Goal: Information Seeking & Learning: Learn about a topic

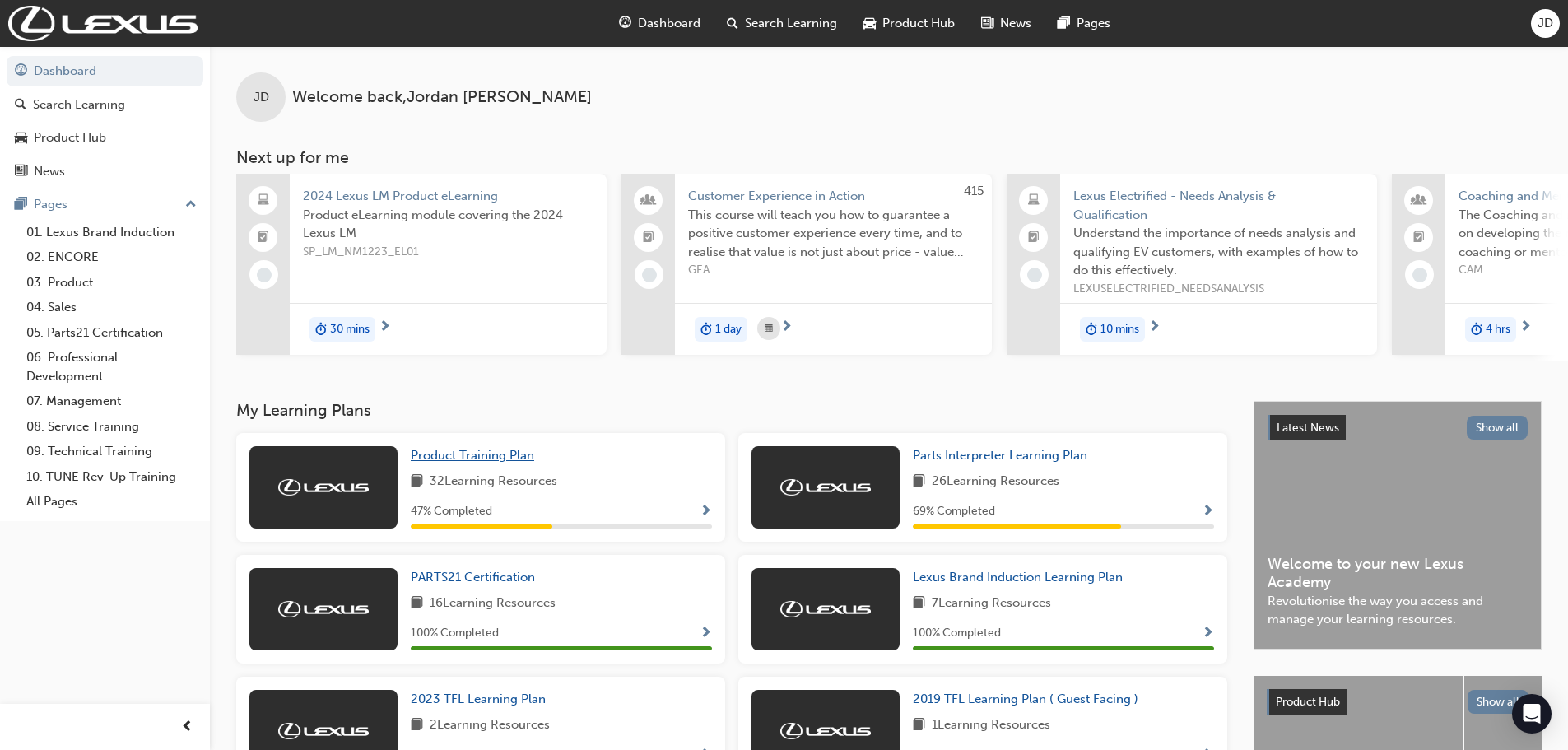
click at [492, 462] on span "Product Training Plan" at bounding box center [472, 454] width 123 height 15
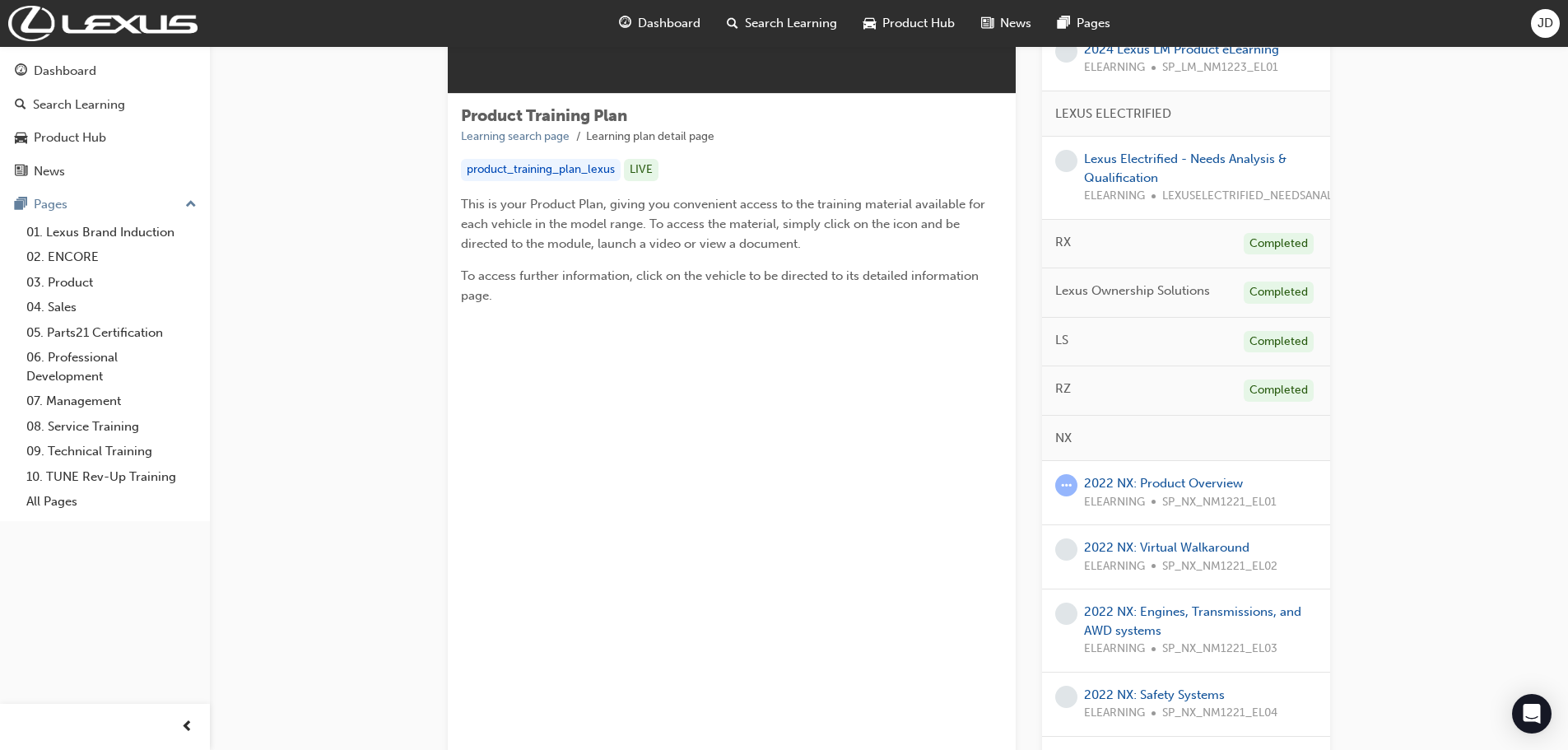
scroll to position [247, 0]
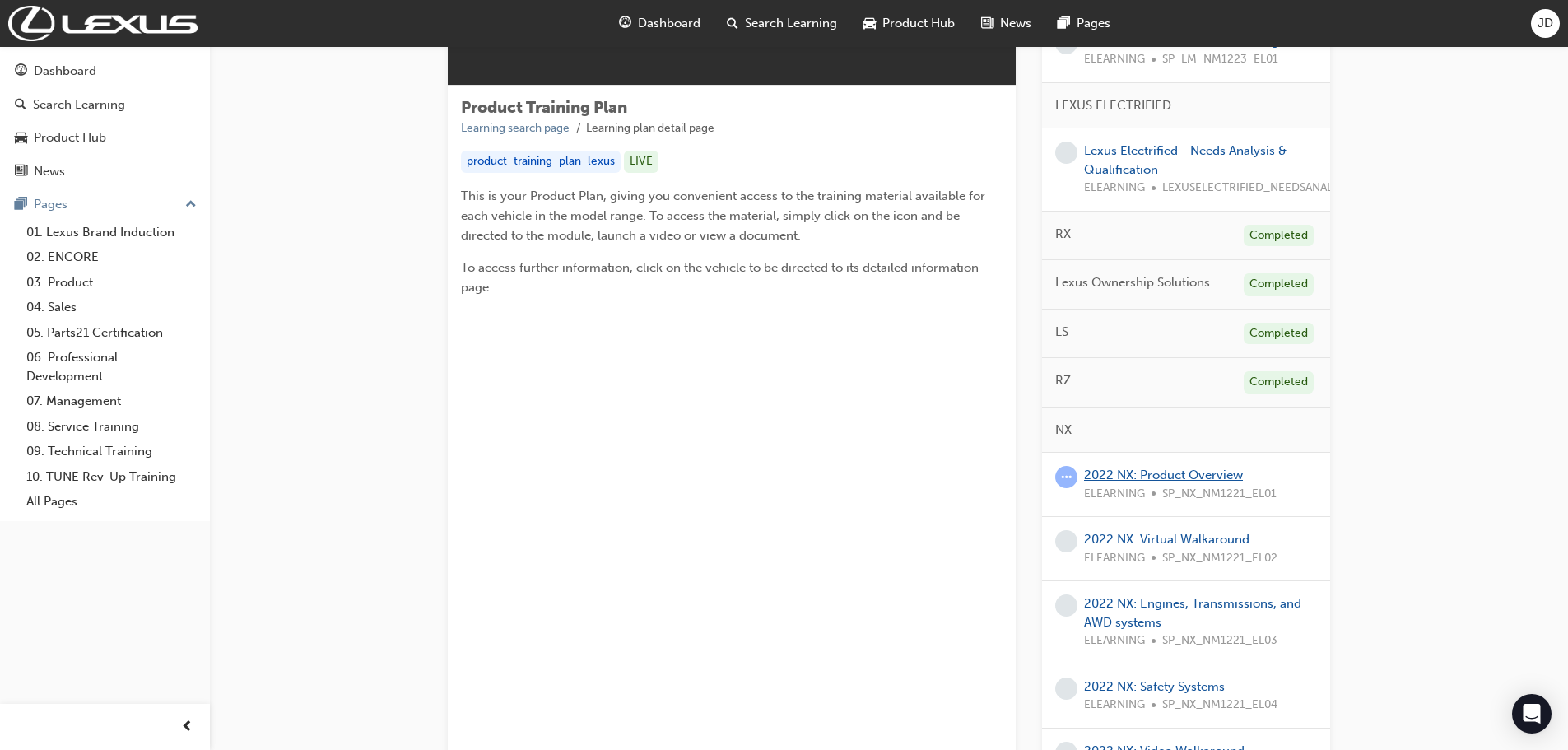
click at [1200, 472] on link "2022 NX: Product Overview" at bounding box center [1163, 475] width 159 height 15
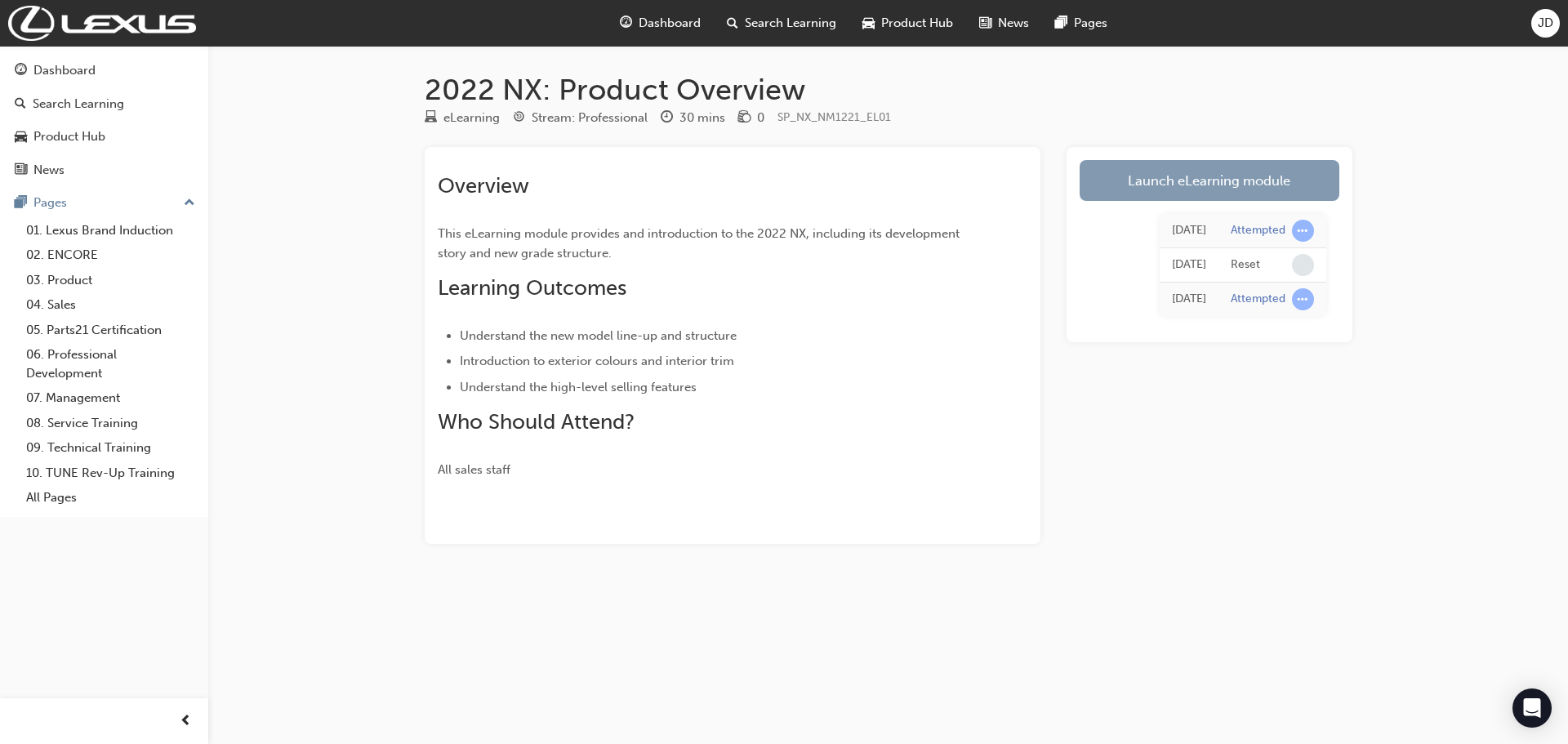
click at [1187, 179] on link "Launch eLearning module" at bounding box center [1209, 180] width 260 height 41
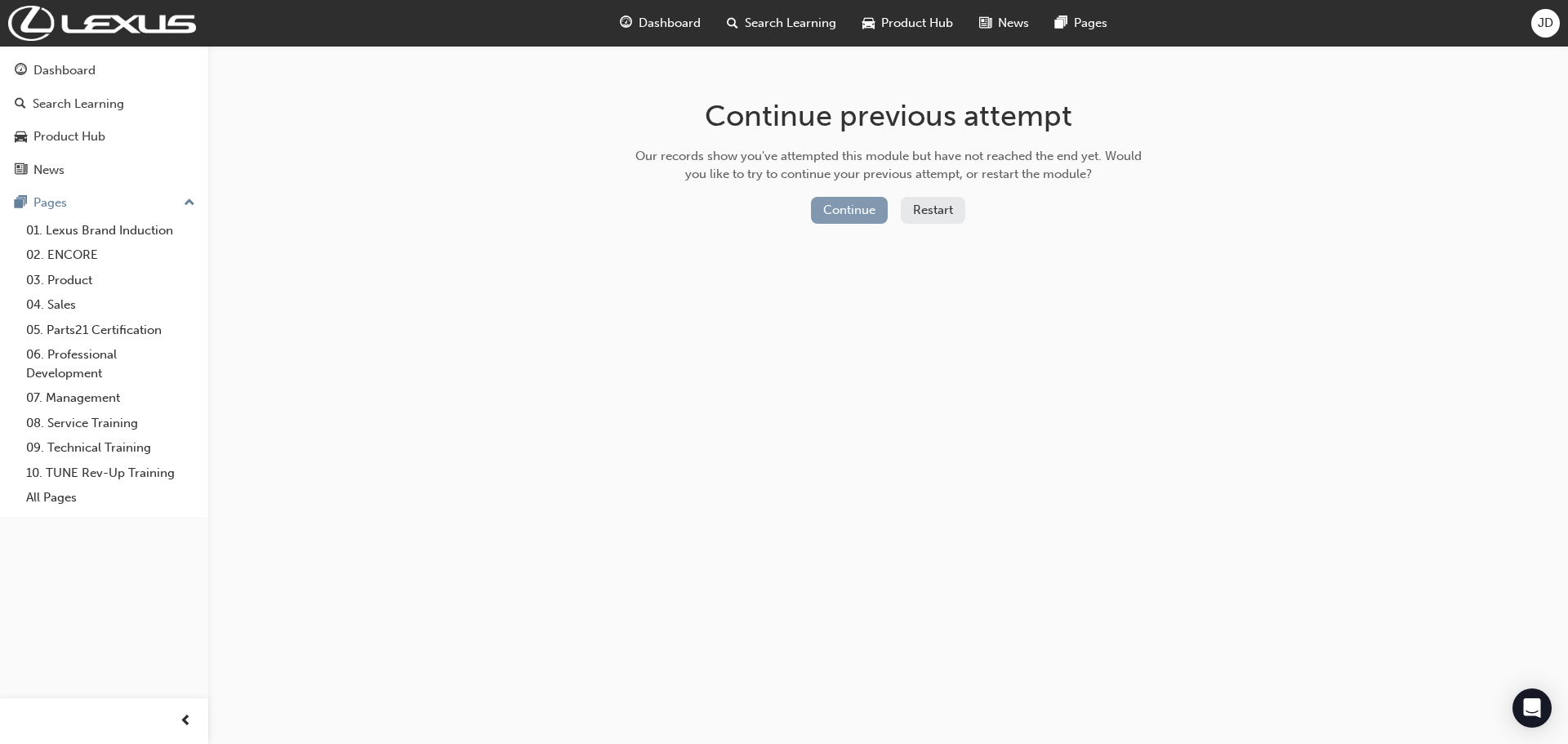
click at [864, 221] on button "Continue" at bounding box center [849, 210] width 77 height 27
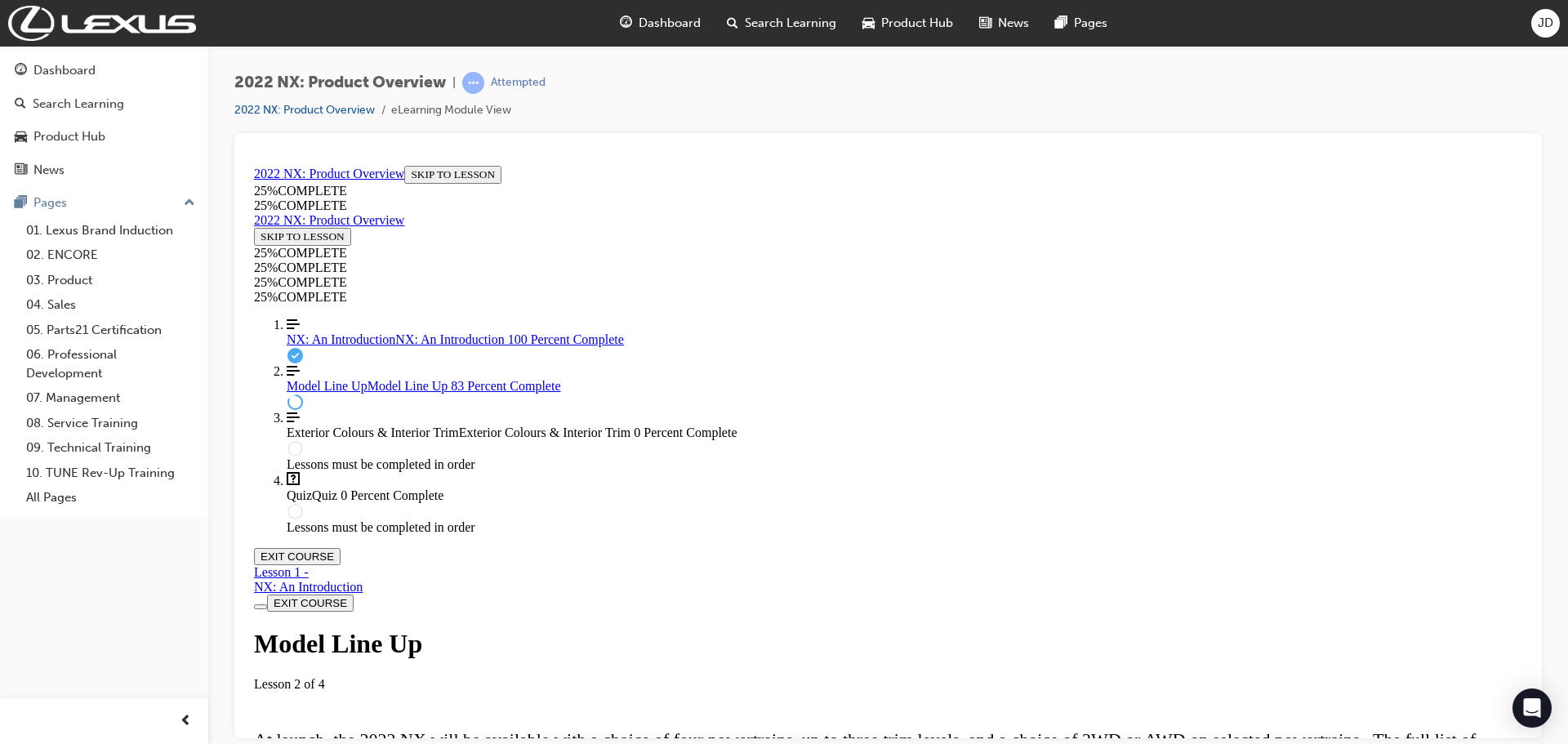
scroll to position [1853, 0]
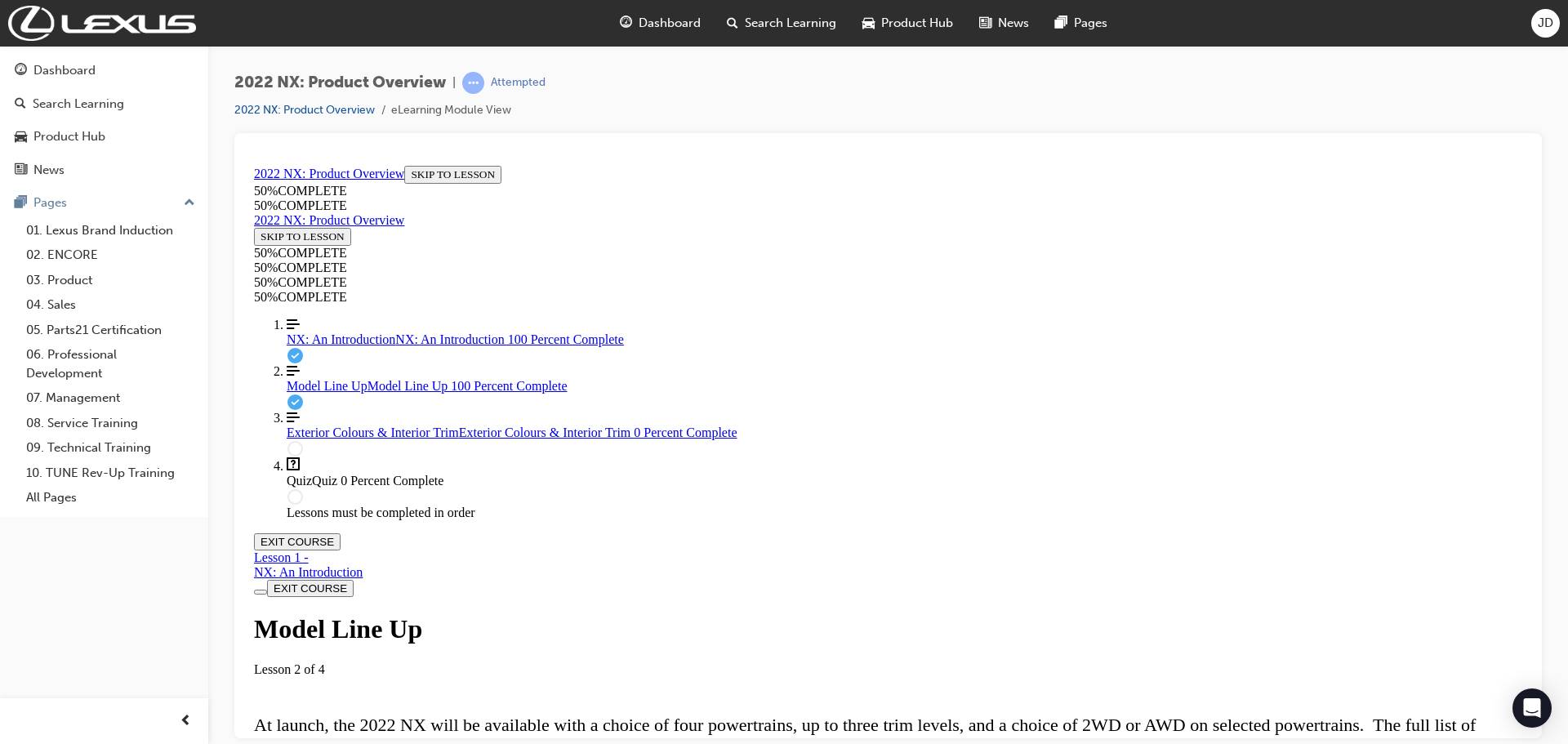
scroll to position [4593, 0]
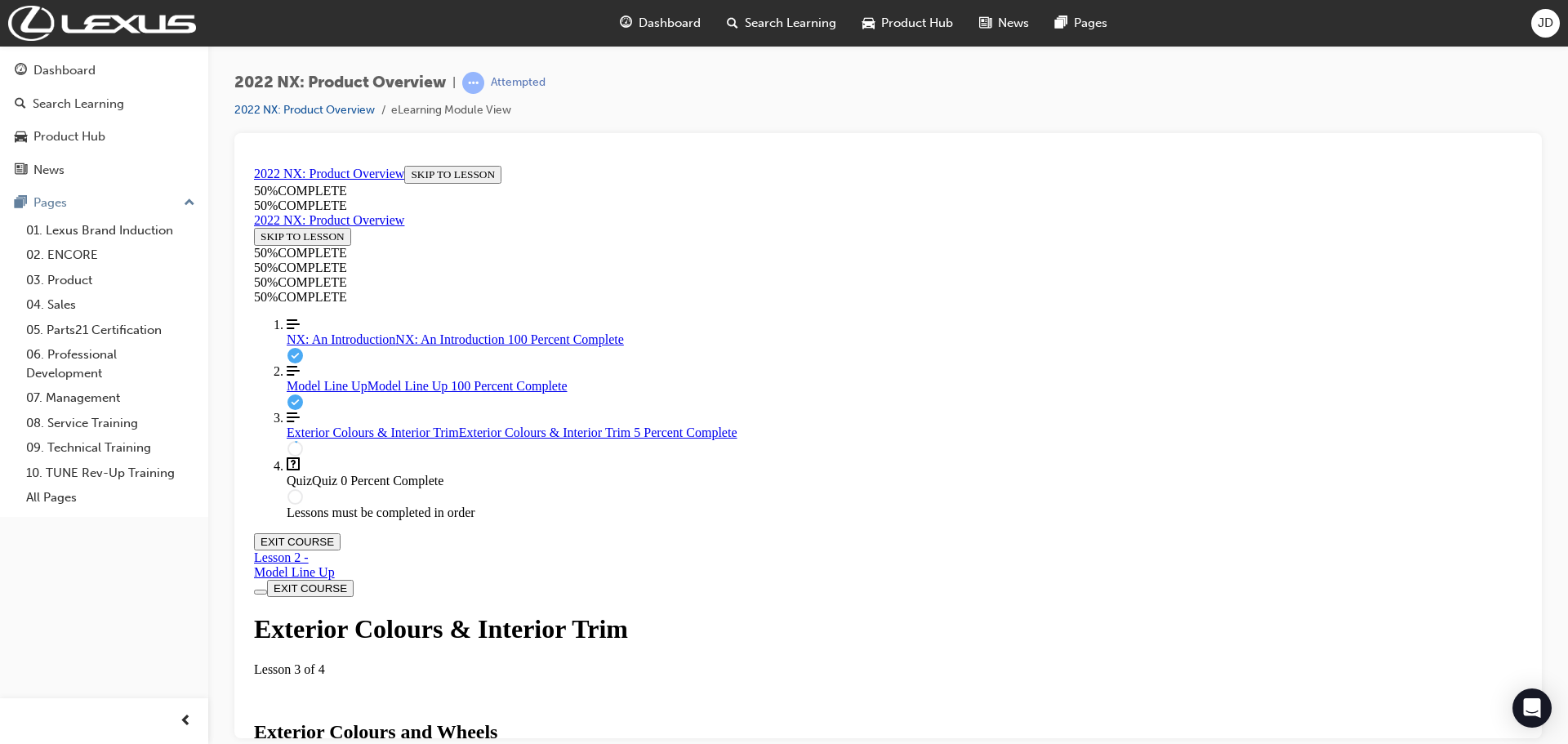
scroll to position [546, 0]
